Goal: Information Seeking & Learning: Learn about a topic

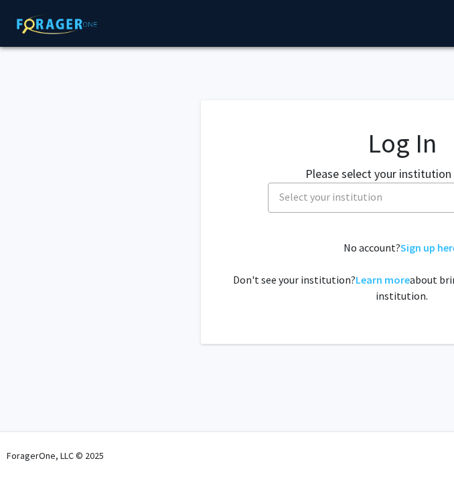
select select
click at [290, 196] on span "Select your institution" at bounding box center [330, 196] width 103 height 13
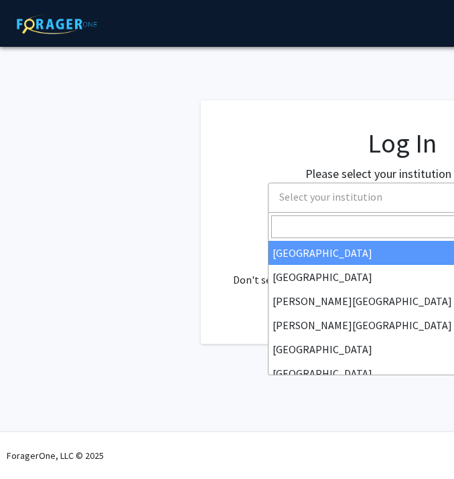
scroll to position [0, 78]
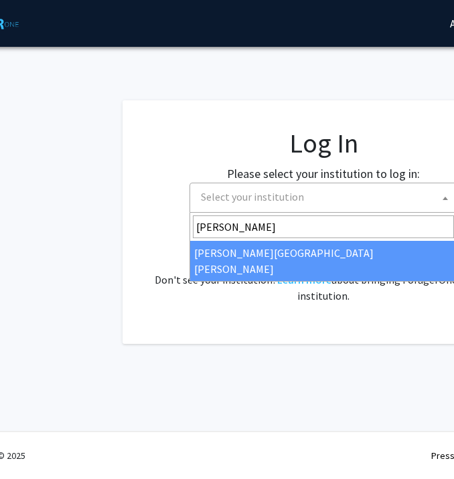
type input "johns"
select select "1"
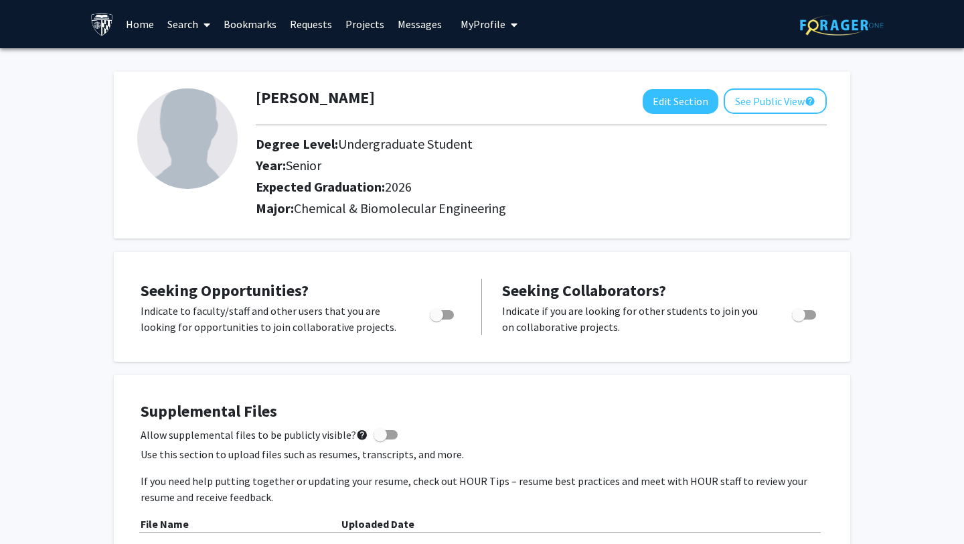
click at [198, 27] on span at bounding box center [204, 24] width 12 height 47
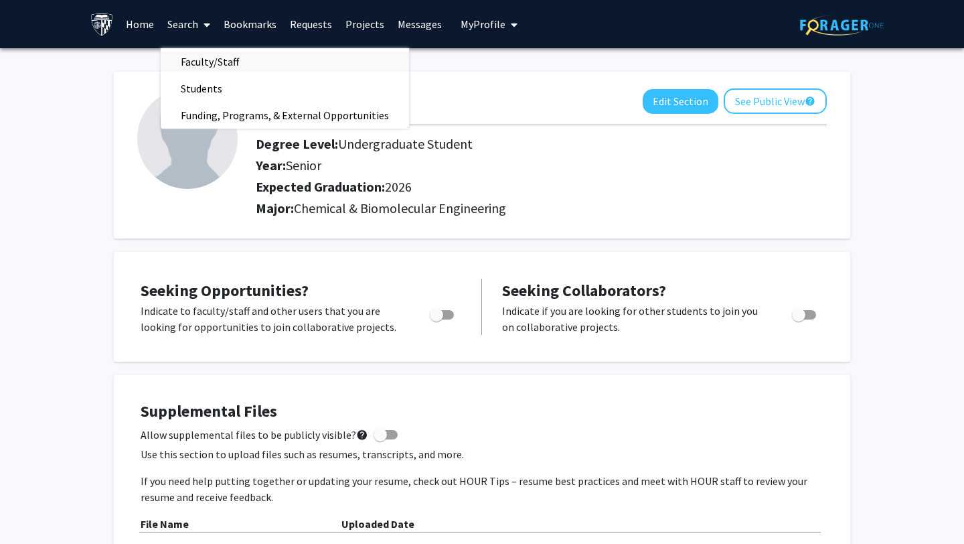
click at [218, 64] on span "Faculty/Staff" at bounding box center [210, 61] width 98 height 27
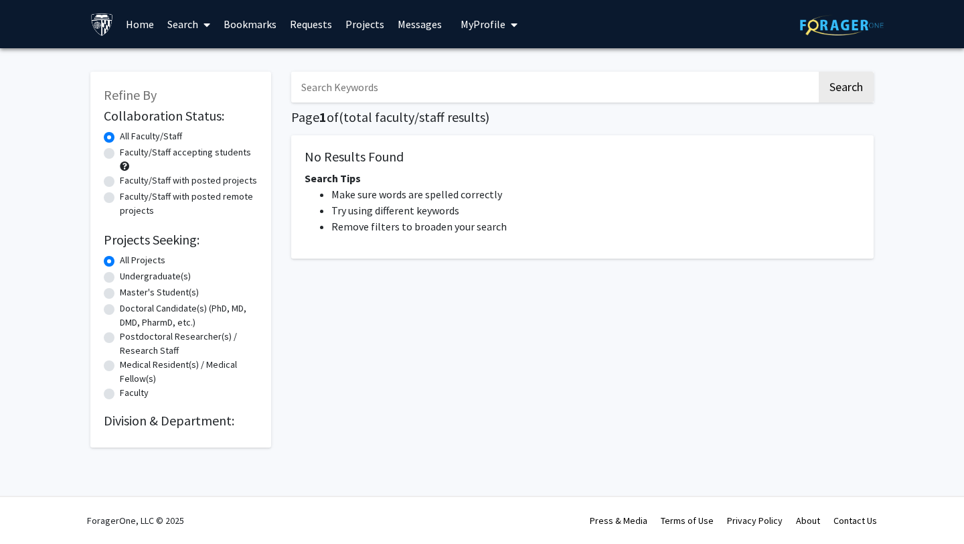
click at [340, 85] on input "Search Keywords" at bounding box center [554, 87] width 526 height 31
type input "chemical engineering"
click at [453, 72] on button "Search" at bounding box center [846, 87] width 55 height 31
click at [453, 88] on button "Search" at bounding box center [846, 87] width 55 height 31
click at [120, 291] on label "Master's Student(s)" at bounding box center [159, 292] width 79 height 14
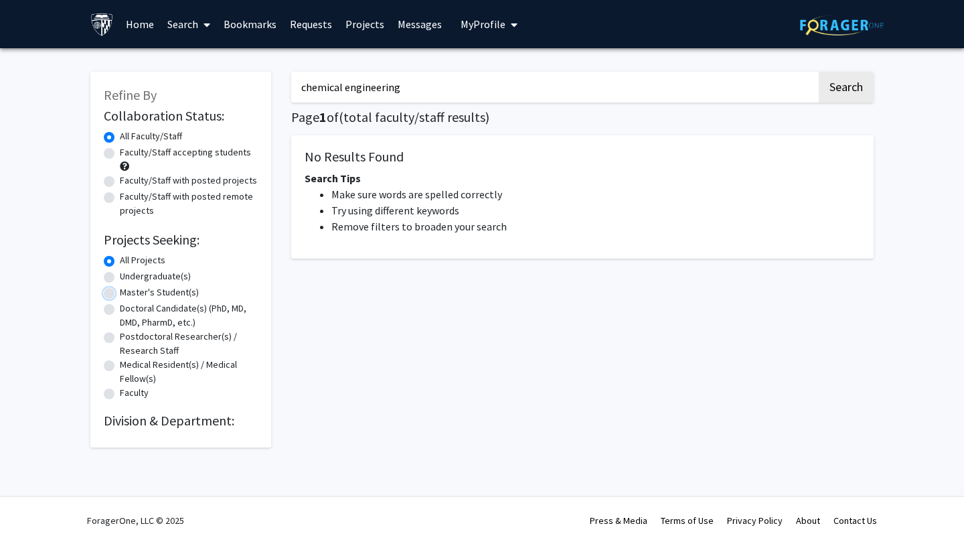
click at [120, 291] on input "Master's Student(s)" at bounding box center [124, 289] width 9 height 9
radio input "true"
click at [120, 273] on label "Undergraduate(s)" at bounding box center [155, 276] width 71 height 14
click at [120, 273] on input "Undergraduate(s)" at bounding box center [124, 273] width 9 height 9
radio input "true"
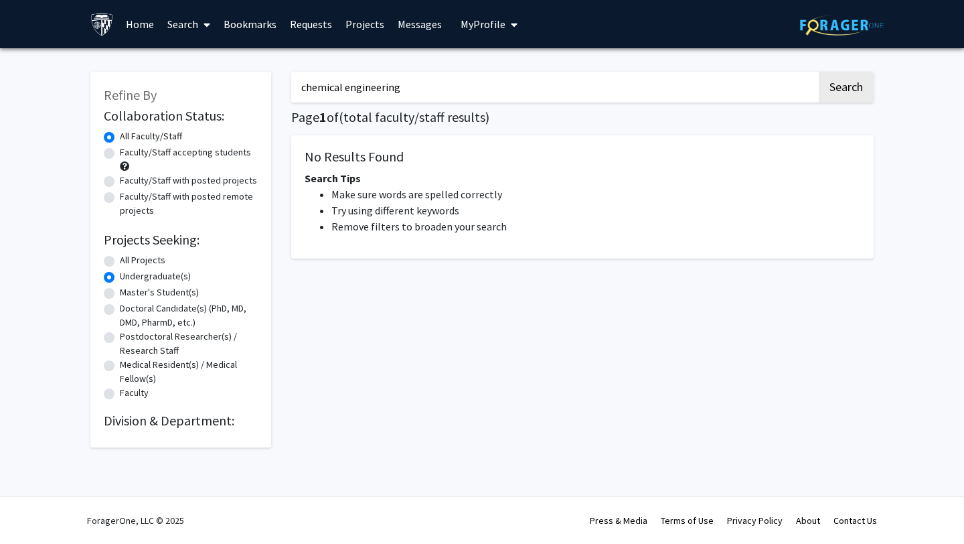
click at [120, 293] on label "Master's Student(s)" at bounding box center [159, 292] width 79 height 14
click at [120, 293] on input "Master's Student(s)" at bounding box center [124, 289] width 9 height 9
radio input "true"
click at [120, 256] on label "All Projects" at bounding box center [143, 260] width 46 height 14
click at [120, 256] on input "All Projects" at bounding box center [124, 257] width 9 height 9
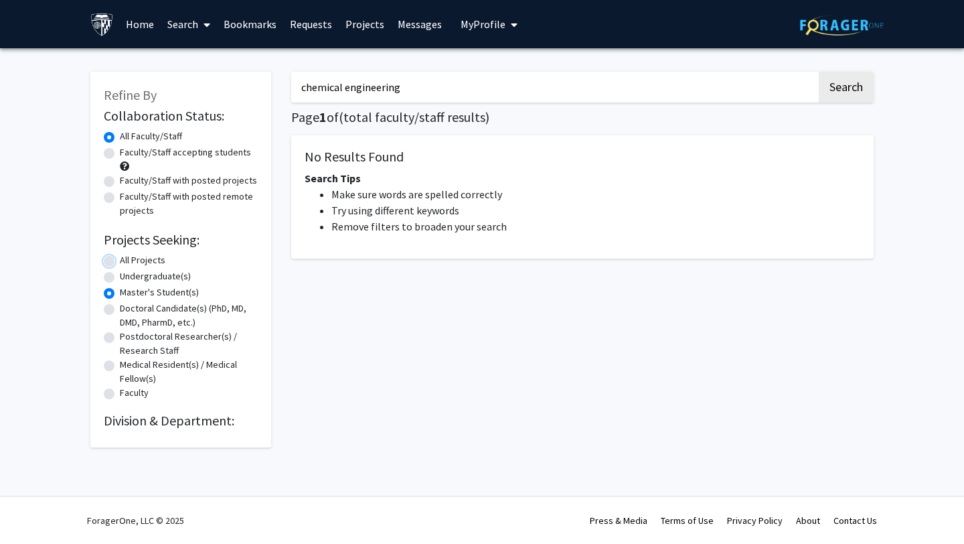
radio input "true"
click at [170, 26] on link "Search" at bounding box center [189, 24] width 56 height 47
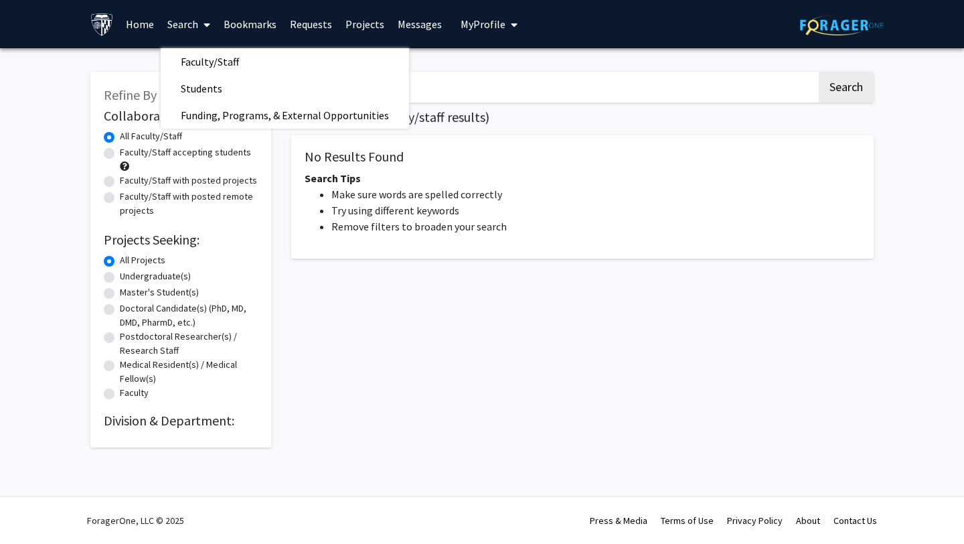
click at [340, 25] on link "Projects" at bounding box center [365, 24] width 52 height 47
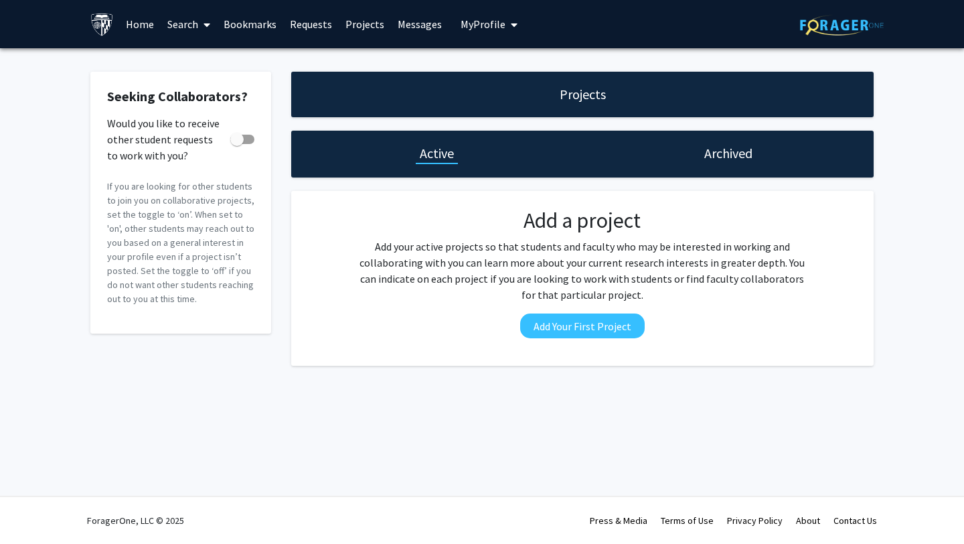
click at [184, 30] on link "Search" at bounding box center [189, 24] width 56 height 47
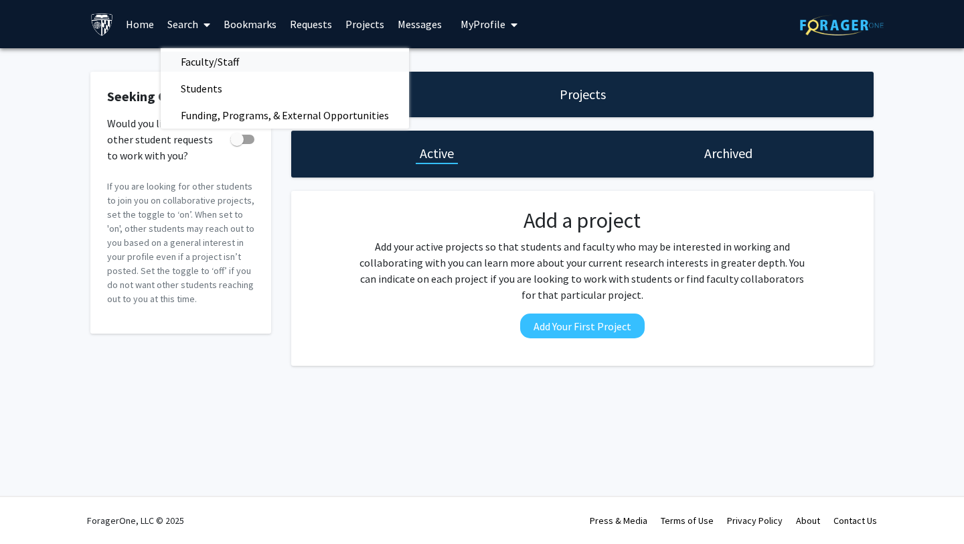
click at [198, 63] on span "Faculty/Staff" at bounding box center [210, 61] width 98 height 27
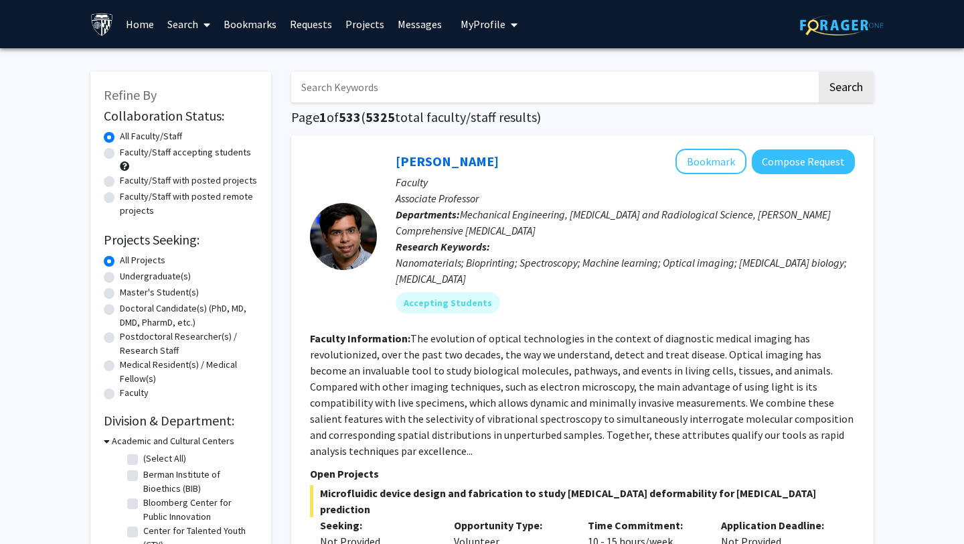
click at [358, 88] on input "Search Keywords" at bounding box center [554, 87] width 526 height 31
type input "chemical engineering"
click at [819, 72] on button "Search" at bounding box center [846, 87] width 55 height 31
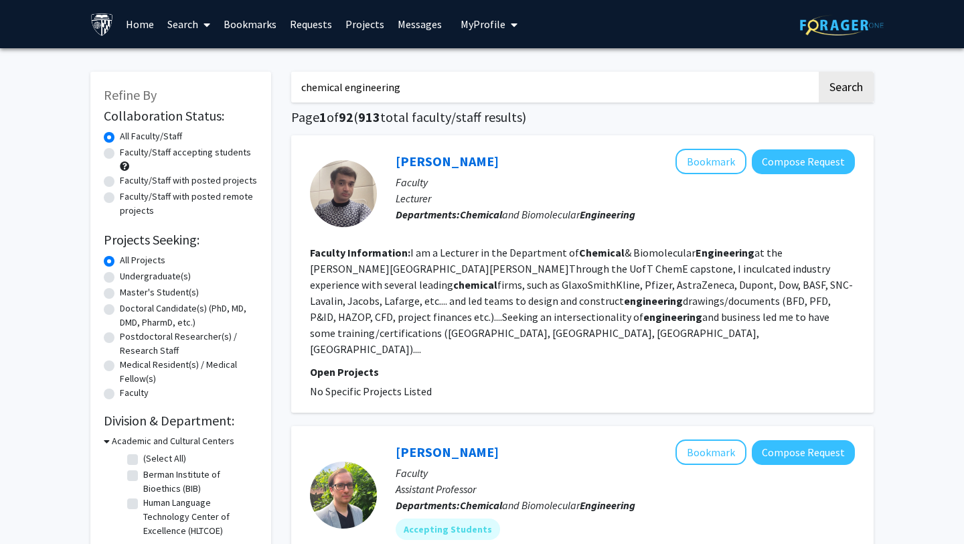
click at [142, 27] on link "Home" at bounding box center [140, 24] width 42 height 47
